Goal: Task Accomplishment & Management: Manage account settings

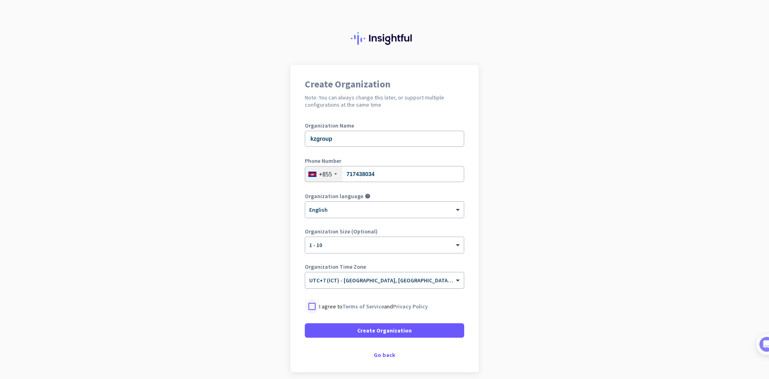
click at [311, 307] on div at bounding box center [312, 306] width 14 height 14
click at [357, 331] on span "Create Organization" at bounding box center [384, 330] width 54 height 8
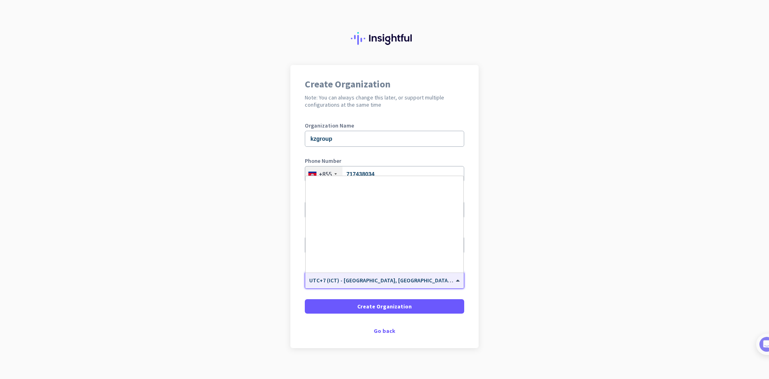
click at [388, 280] on input "text" at bounding box center [376, 277] width 135 height 6
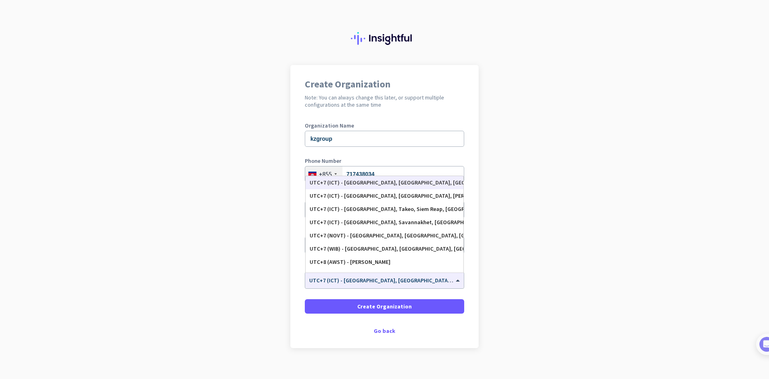
click at [593, 234] on app-onboarding-organization "Create Organization Note: You can always change this later, or support multiple…" at bounding box center [384, 226] width 769 height 323
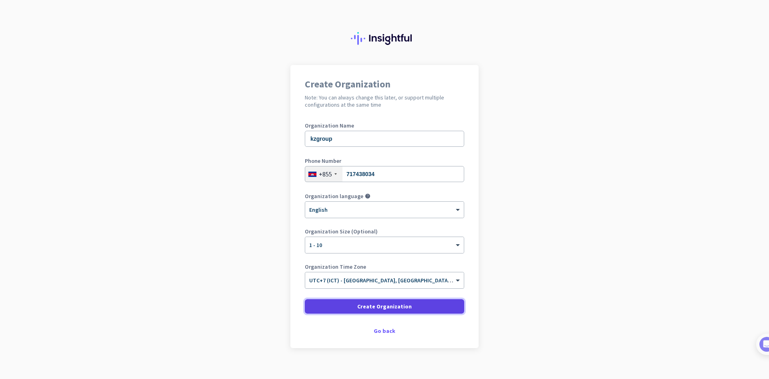
click at [379, 307] on span "Create Organization" at bounding box center [384, 306] width 54 height 8
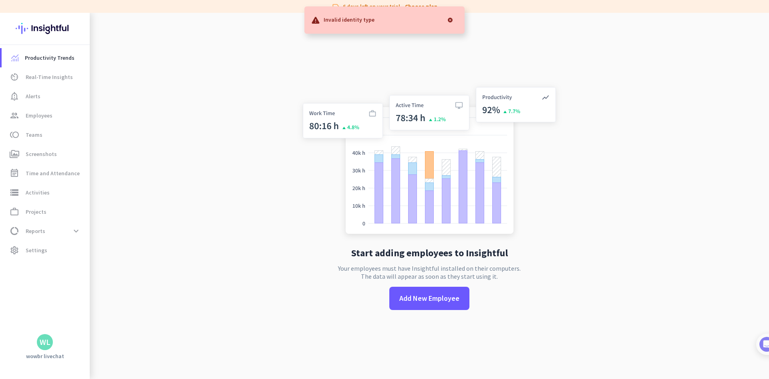
click at [638, 168] on app-no-employees "Start adding employees to Insightful Your employees must have Insightful instal…" at bounding box center [430, 202] width 680 height 379
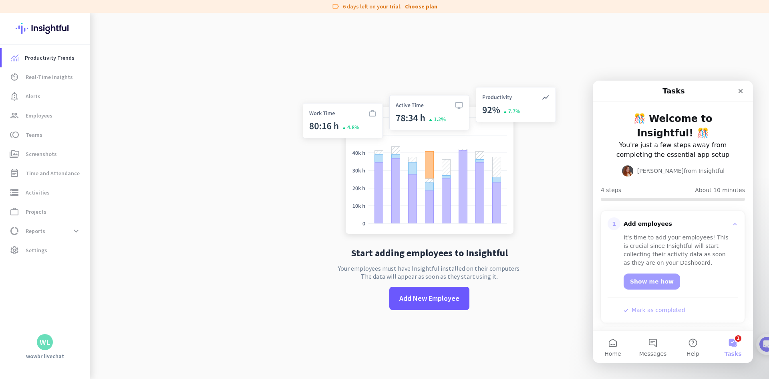
click at [274, 75] on app-no-employees "Start adding employees to Insightful Your employees must have Insightful instal…" at bounding box center [430, 202] width 680 height 379
click at [739, 91] on icon "Close" at bounding box center [741, 91] width 6 height 6
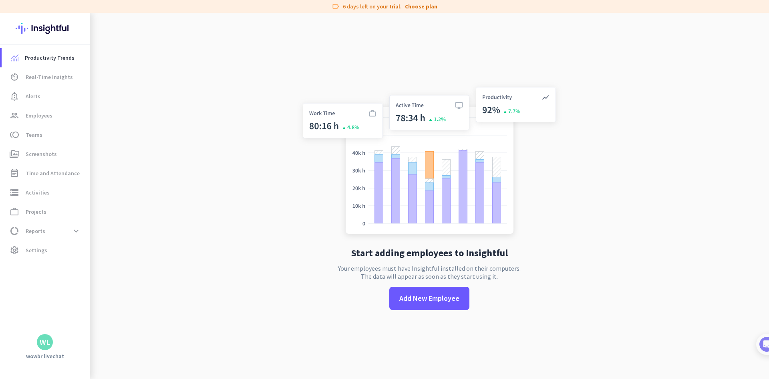
click at [673, 53] on app-no-employees "Start adding employees to Insightful Your employees must have Insightful instal…" at bounding box center [430, 202] width 680 height 379
click at [53, 254] on span "settings Settings" at bounding box center [45, 250] width 75 height 10
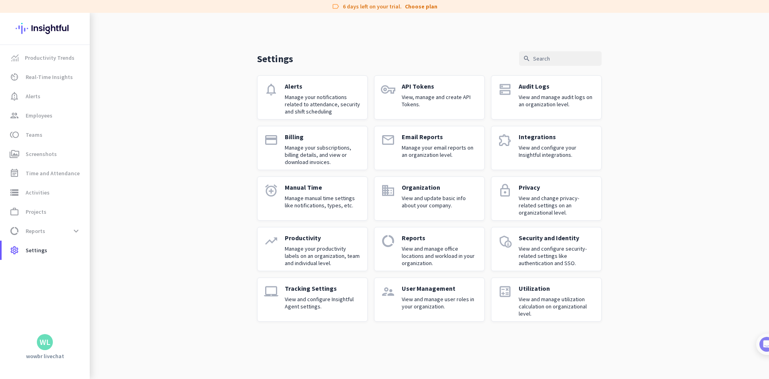
click at [300, 146] on p "Manage your subscriptions, billing details, and view or download invoices." at bounding box center [323, 155] width 76 height 22
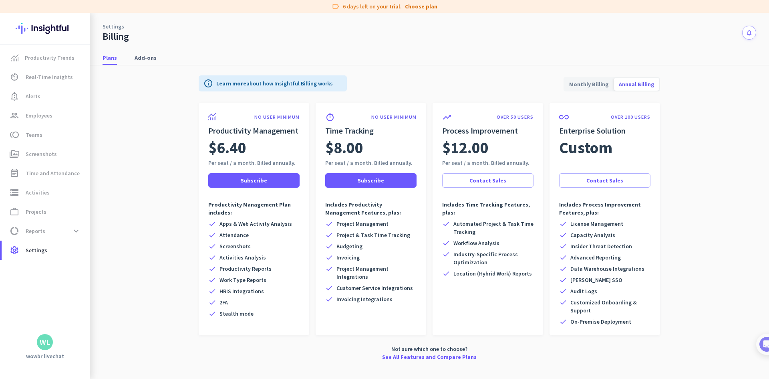
click at [469, 25] on div "Settings Billing notifications" at bounding box center [430, 28] width 680 height 30
click at [371, 26] on div "Settings Billing notifications" at bounding box center [430, 28] width 680 height 30
click at [592, 85] on span "Monthly Billing" at bounding box center [589, 84] width 49 height 19
click at [547, 40] on div "Settings Billing notifications" at bounding box center [430, 28] width 680 height 30
click at [48, 344] on div "WL" at bounding box center [45, 342] width 11 height 8
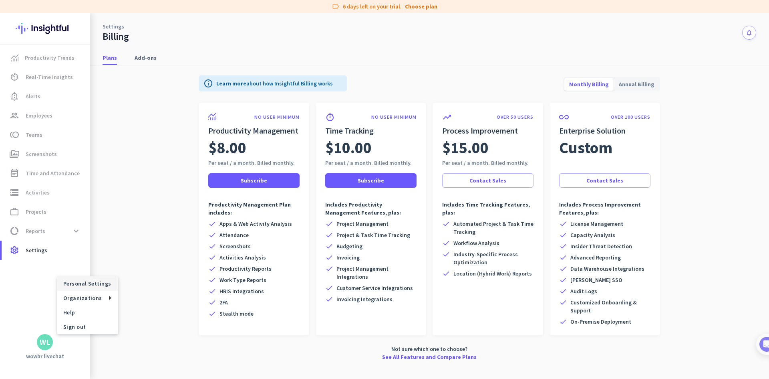
click at [85, 288] on span "Personal Settings" at bounding box center [87, 283] width 61 height 14
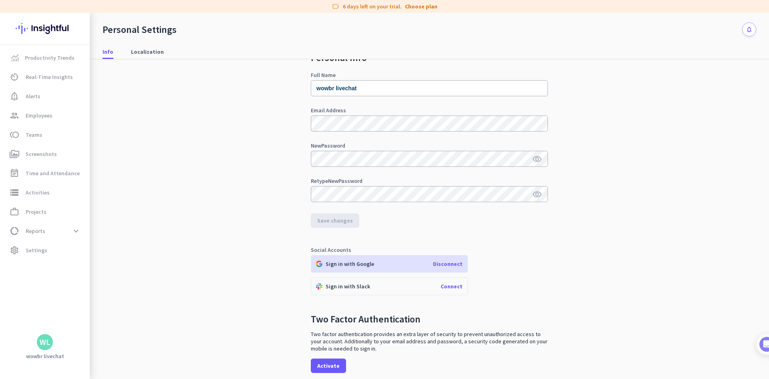
scroll to position [40, 0]
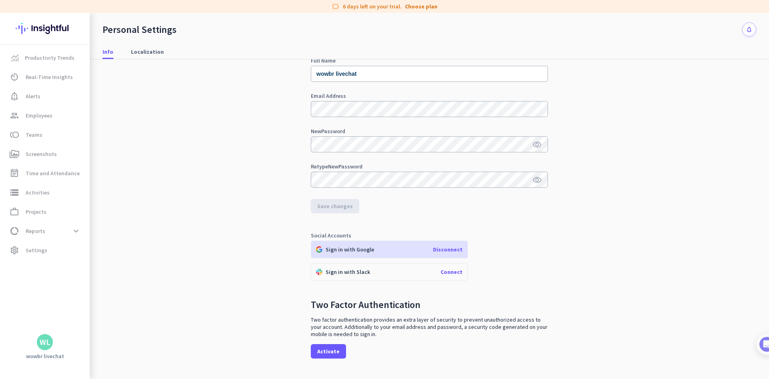
click at [636, 200] on div "Personal Info Full Name wowbr livechat Email Address New Password visibility Re…" at bounding box center [430, 202] width 654 height 366
click at [417, 135] on div "New Password visibility" at bounding box center [429, 144] width 237 height 32
click at [534, 144] on icon "visibility" at bounding box center [538, 145] width 10 height 10
click at [543, 267] on div "Social Accounts Sign in with Google Disconnect Sign in with Slack Connect" at bounding box center [429, 256] width 237 height 48
click at [336, 206] on span "Save changes" at bounding box center [335, 206] width 36 height 8
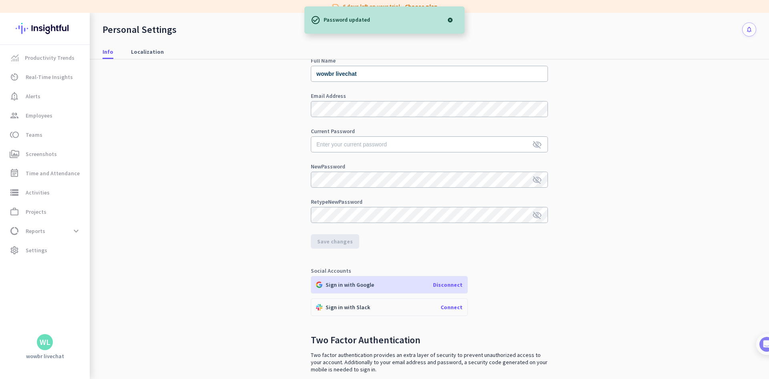
click at [589, 189] on div "Personal Info Full Name wowbr livechat Email Address Current Password visibilit…" at bounding box center [430, 202] width 654 height 366
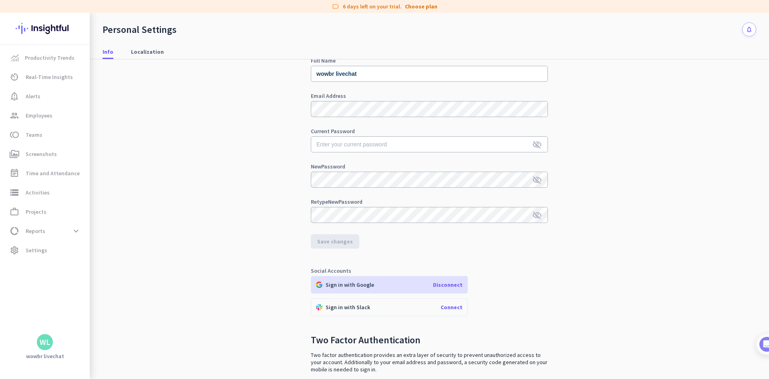
click at [725, 149] on div "Personal Info Full Name wowbr livechat Email Address Current Password visibilit…" at bounding box center [430, 202] width 654 height 366
